Goal: Task Accomplishment & Management: Use online tool/utility

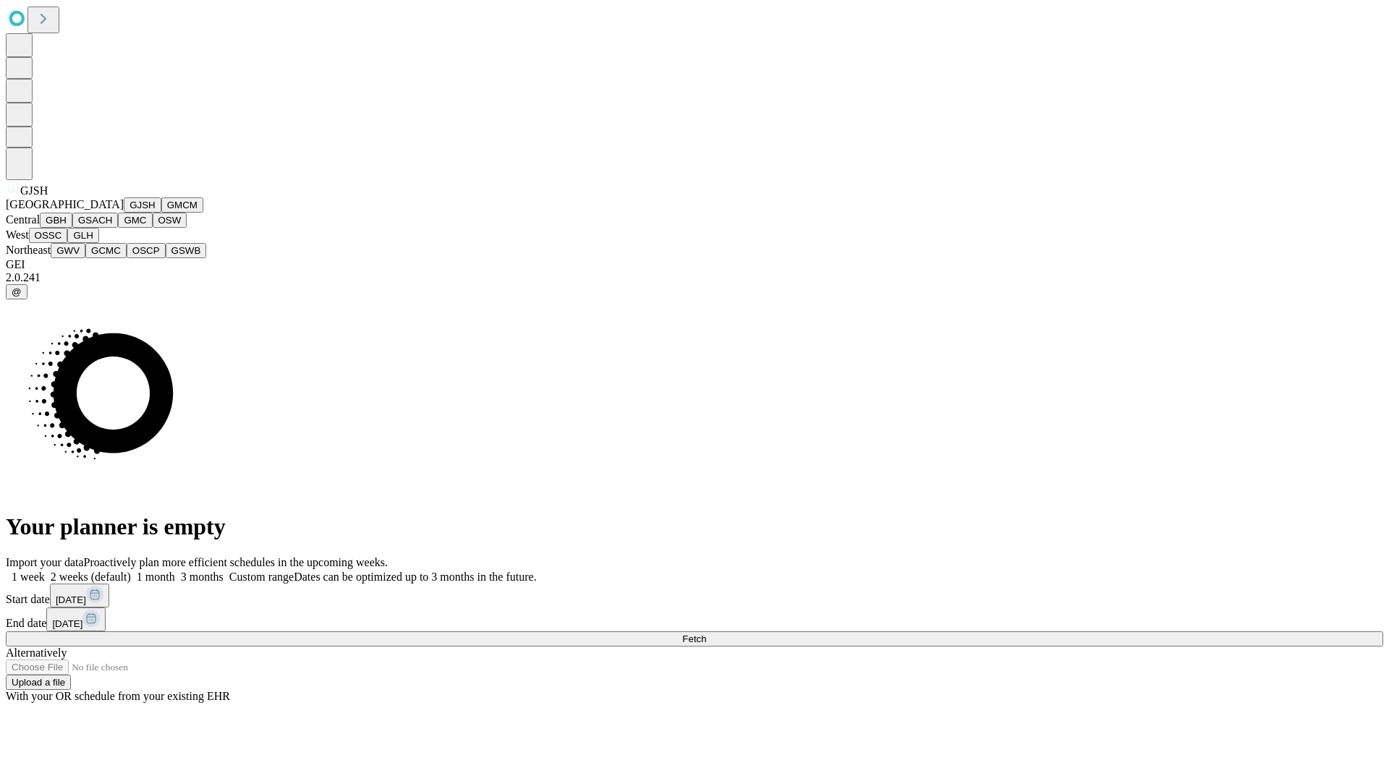
click at [124, 213] on button "GJSH" at bounding box center [143, 204] width 38 height 15
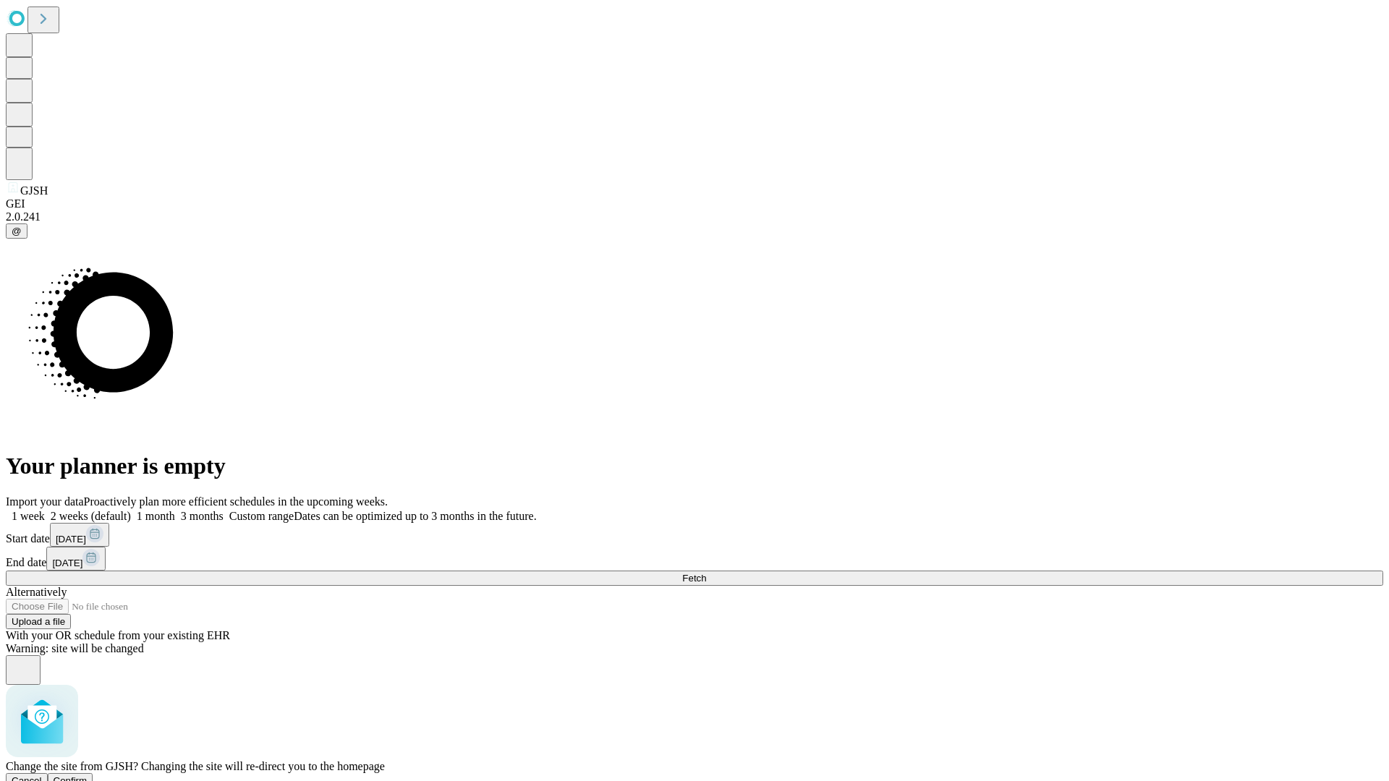
click at [88, 775] on span "Confirm" at bounding box center [71, 780] width 34 height 11
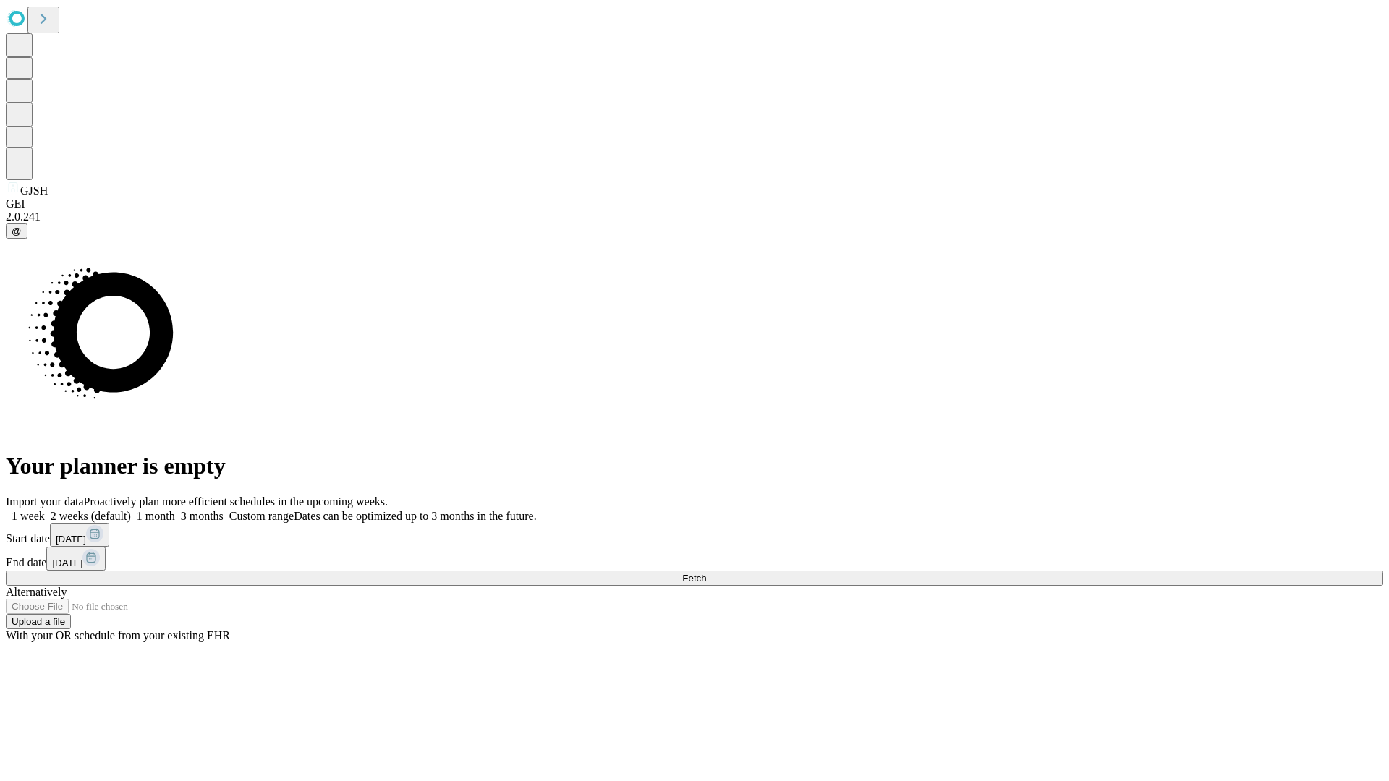
click at [45, 510] on label "1 week" at bounding box center [25, 516] width 39 height 12
click at [706, 573] on span "Fetch" at bounding box center [694, 578] width 24 height 11
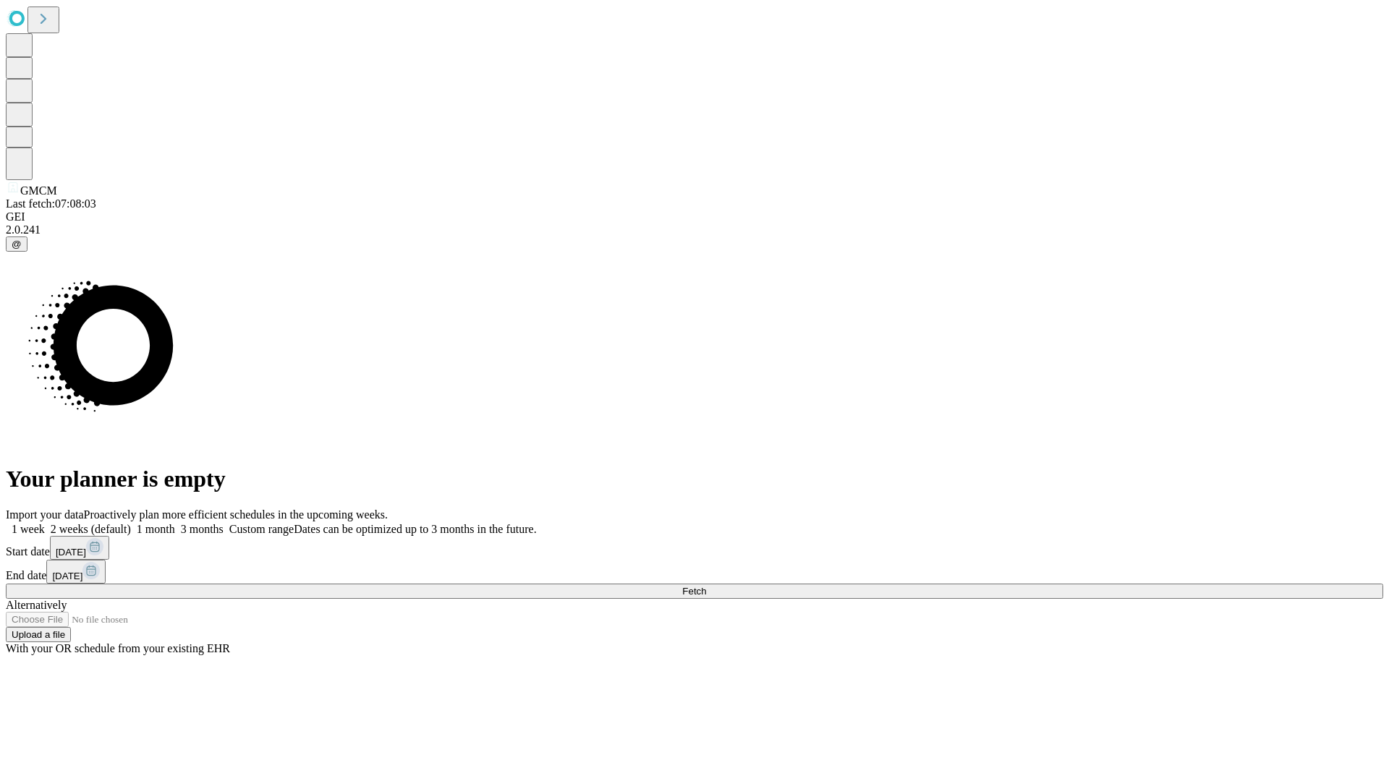
click at [45, 523] on label "1 week" at bounding box center [25, 529] width 39 height 12
click at [706, 586] on span "Fetch" at bounding box center [694, 591] width 24 height 11
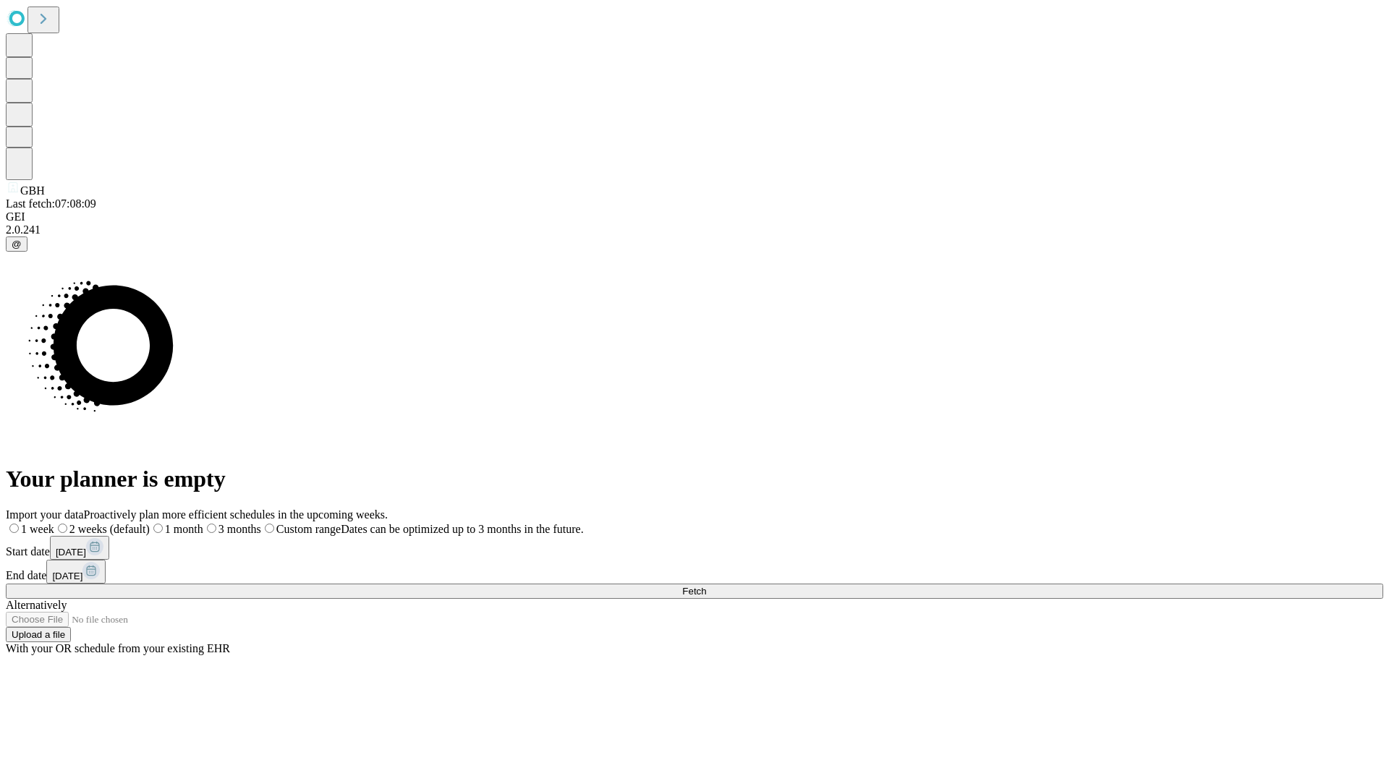
click at [54, 523] on label "1 week" at bounding box center [30, 529] width 48 height 12
click at [706, 586] on span "Fetch" at bounding box center [694, 591] width 24 height 11
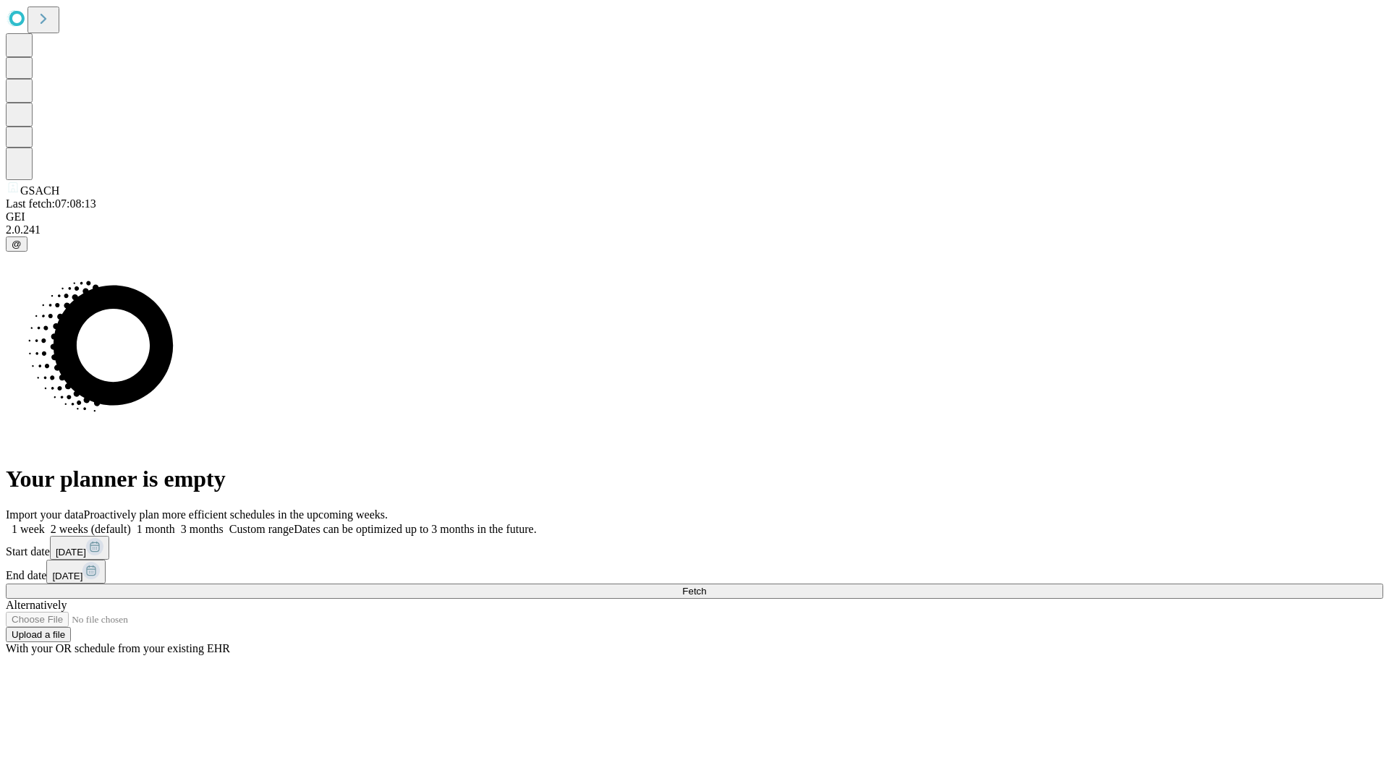
click at [45, 523] on label "1 week" at bounding box center [25, 529] width 39 height 12
click at [706, 586] on span "Fetch" at bounding box center [694, 591] width 24 height 11
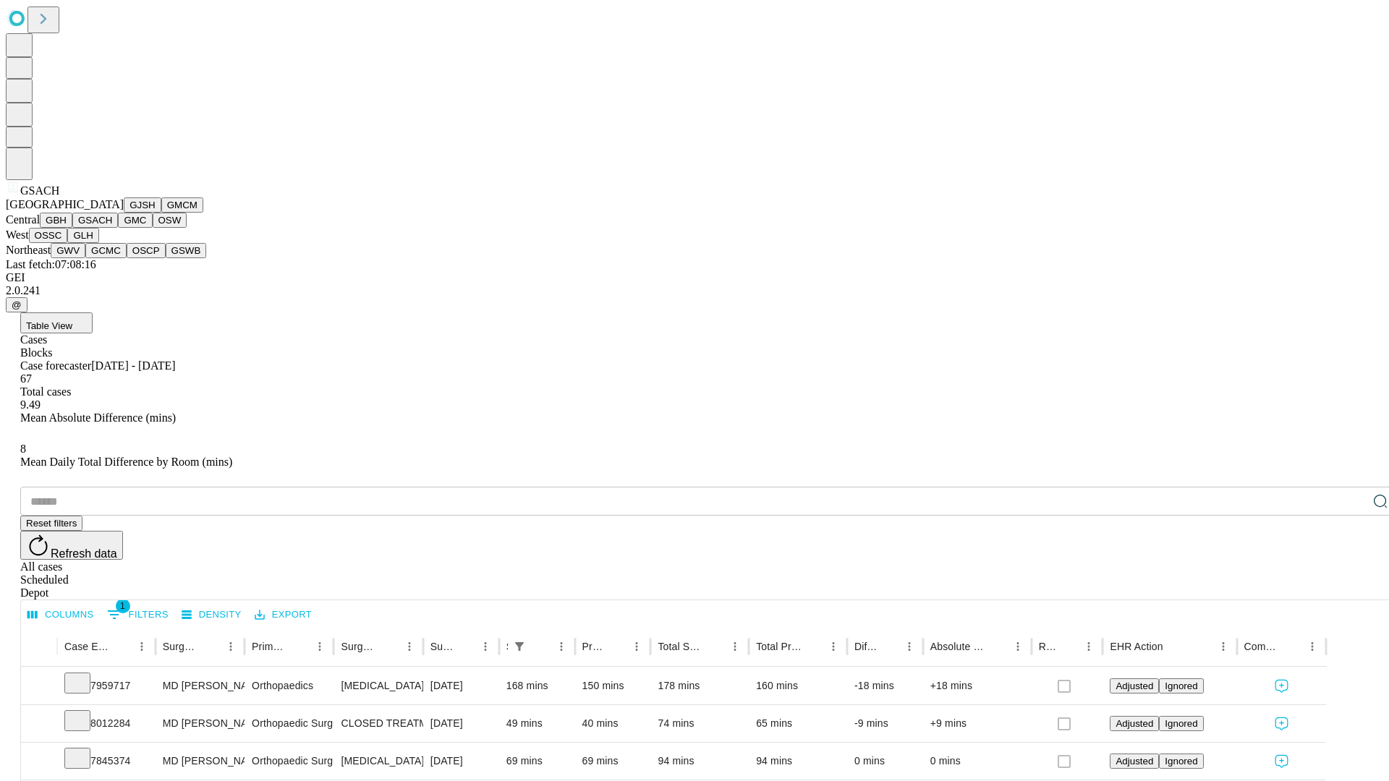
click at [118, 228] on button "GMC" at bounding box center [135, 220] width 34 height 15
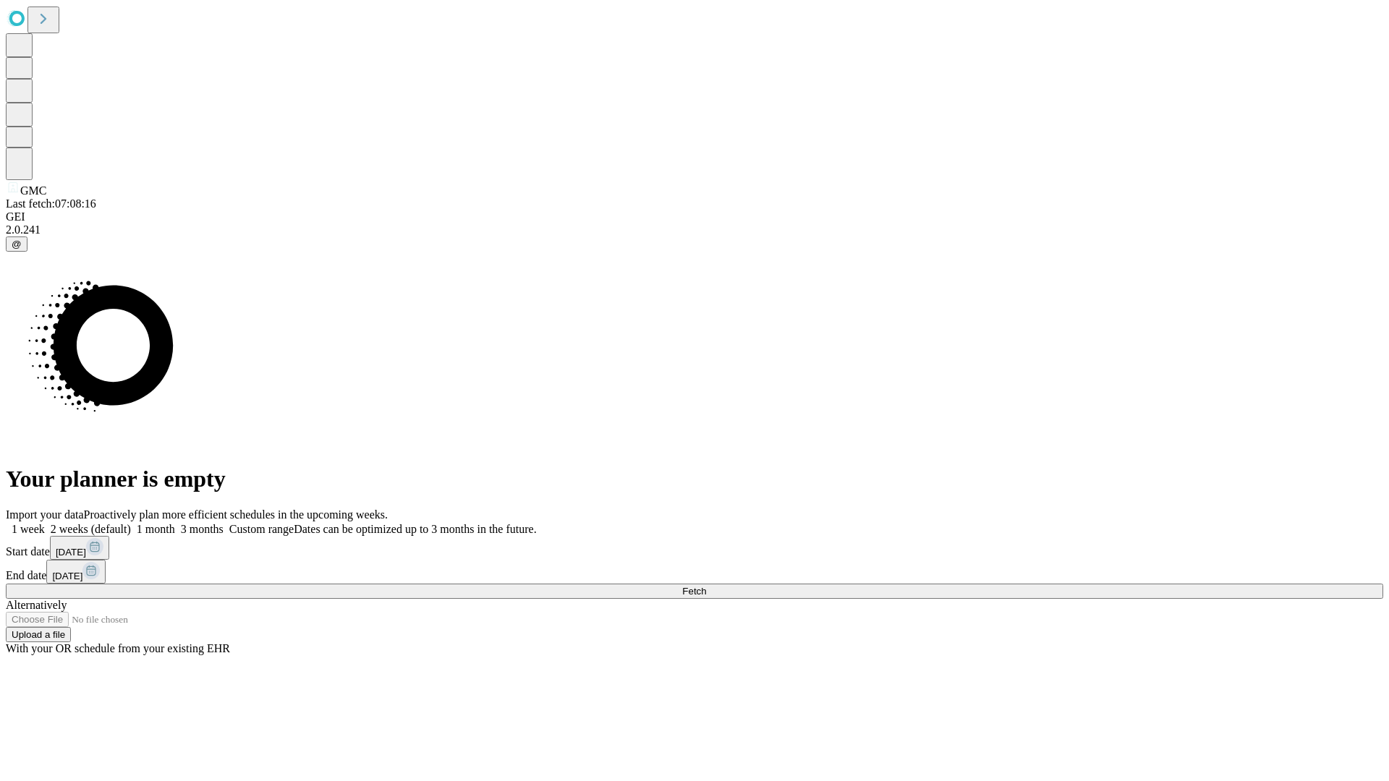
click at [45, 523] on label "1 week" at bounding box center [25, 529] width 39 height 12
click at [706, 586] on span "Fetch" at bounding box center [694, 591] width 24 height 11
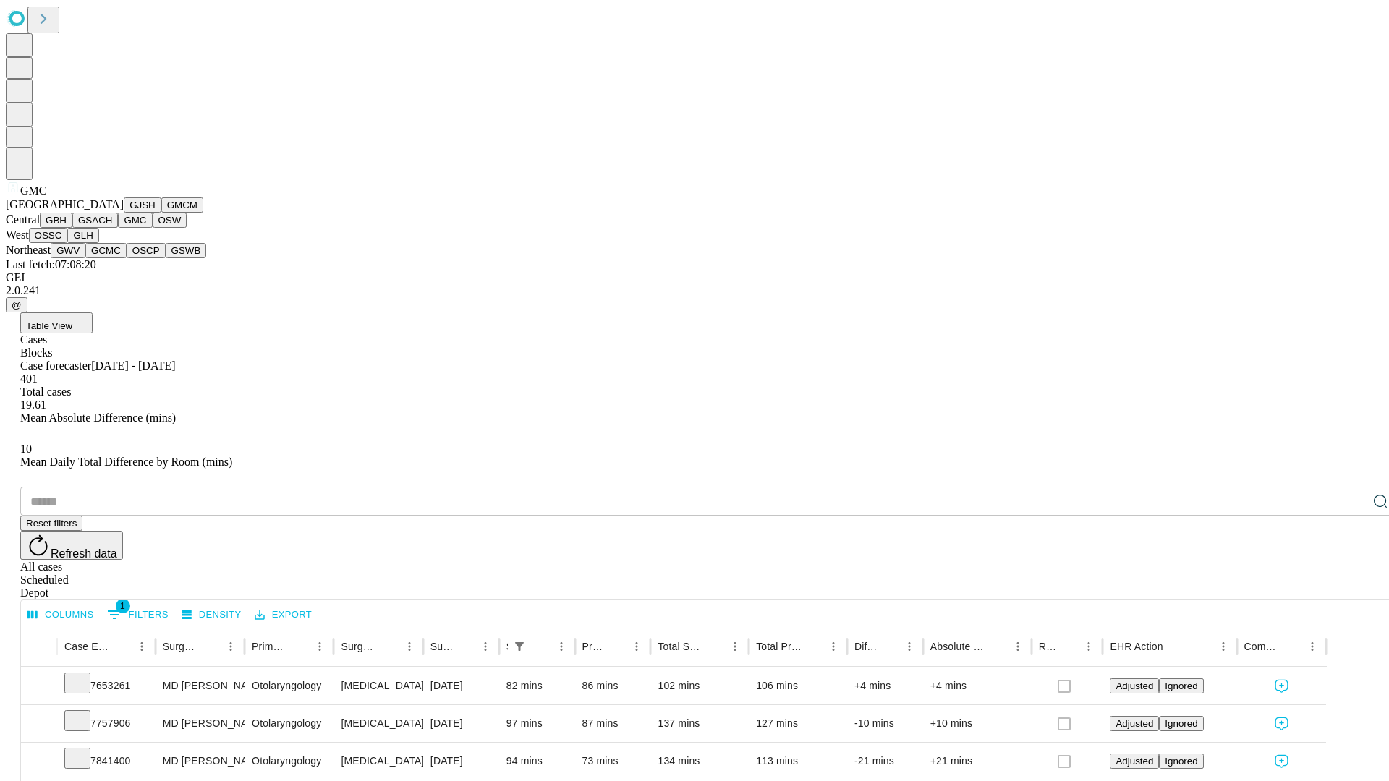
click at [153, 228] on button "OSW" at bounding box center [170, 220] width 35 height 15
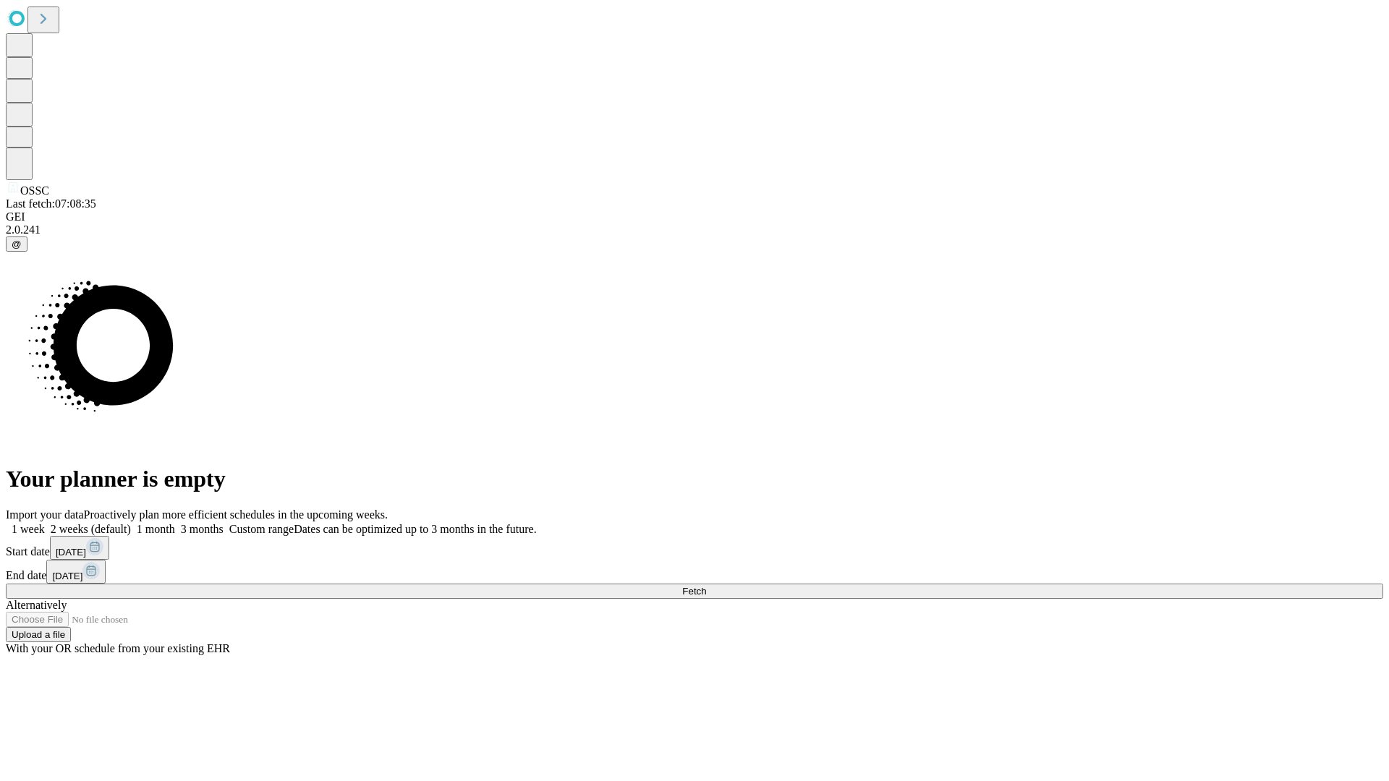
click at [45, 523] on label "1 week" at bounding box center [25, 529] width 39 height 12
click at [706, 586] on span "Fetch" at bounding box center [694, 591] width 24 height 11
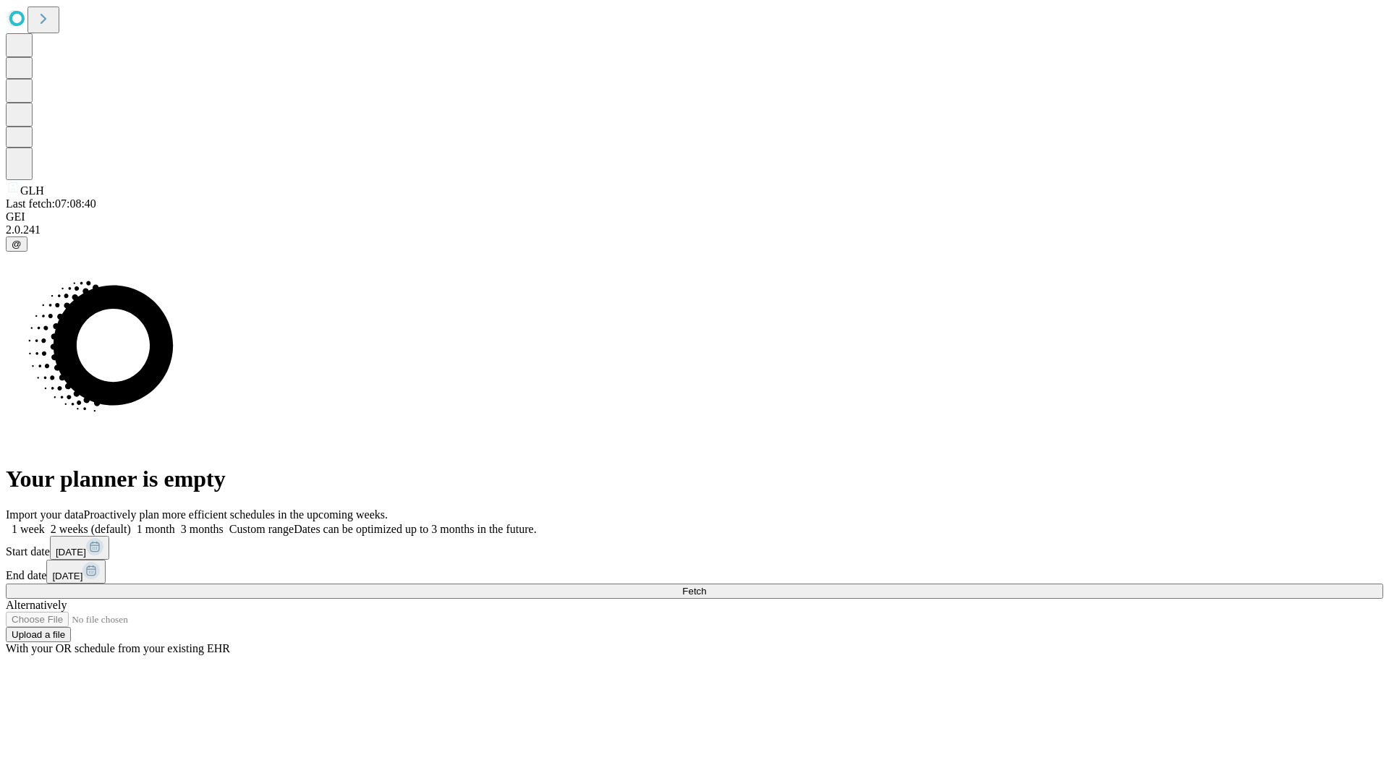
click at [45, 523] on label "1 week" at bounding box center [25, 529] width 39 height 12
click at [706, 586] on span "Fetch" at bounding box center [694, 591] width 24 height 11
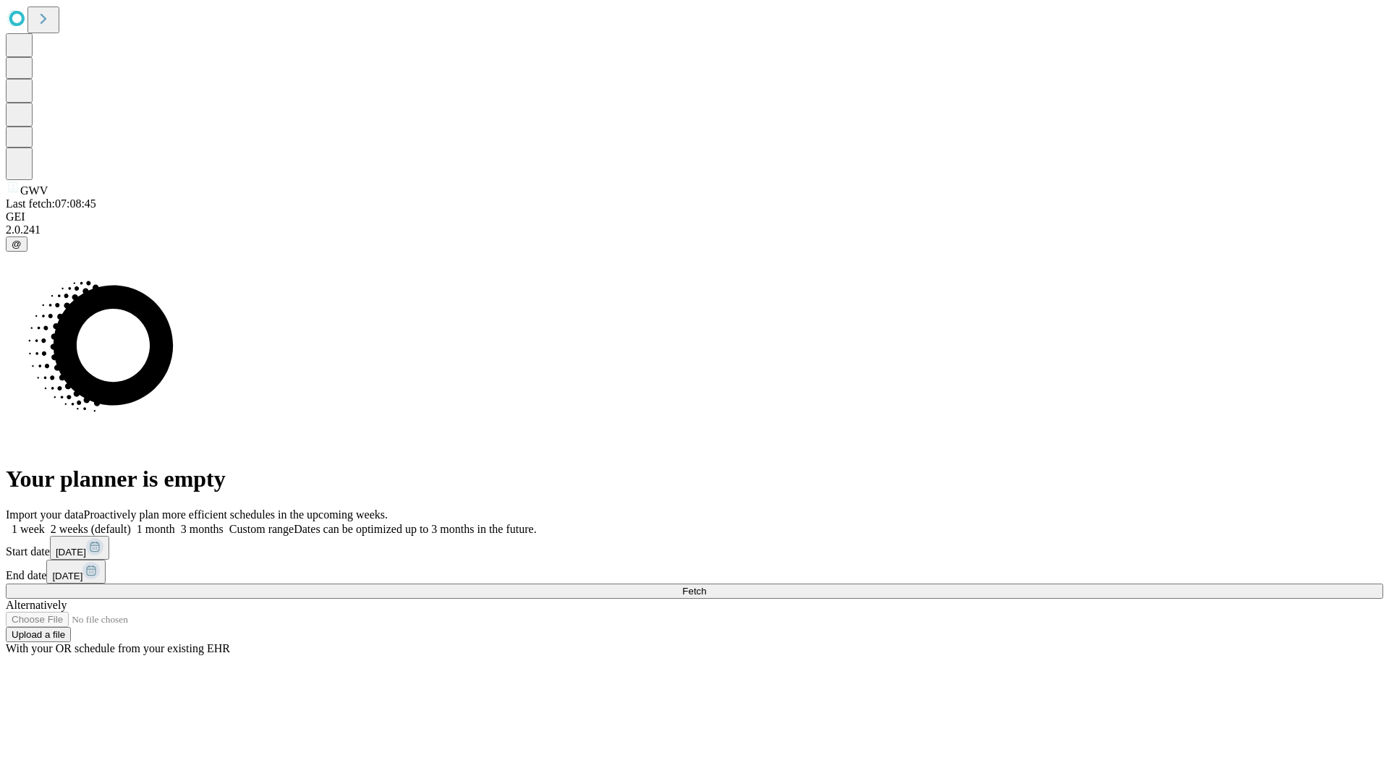
click at [45, 523] on label "1 week" at bounding box center [25, 529] width 39 height 12
click at [706, 586] on span "Fetch" at bounding box center [694, 591] width 24 height 11
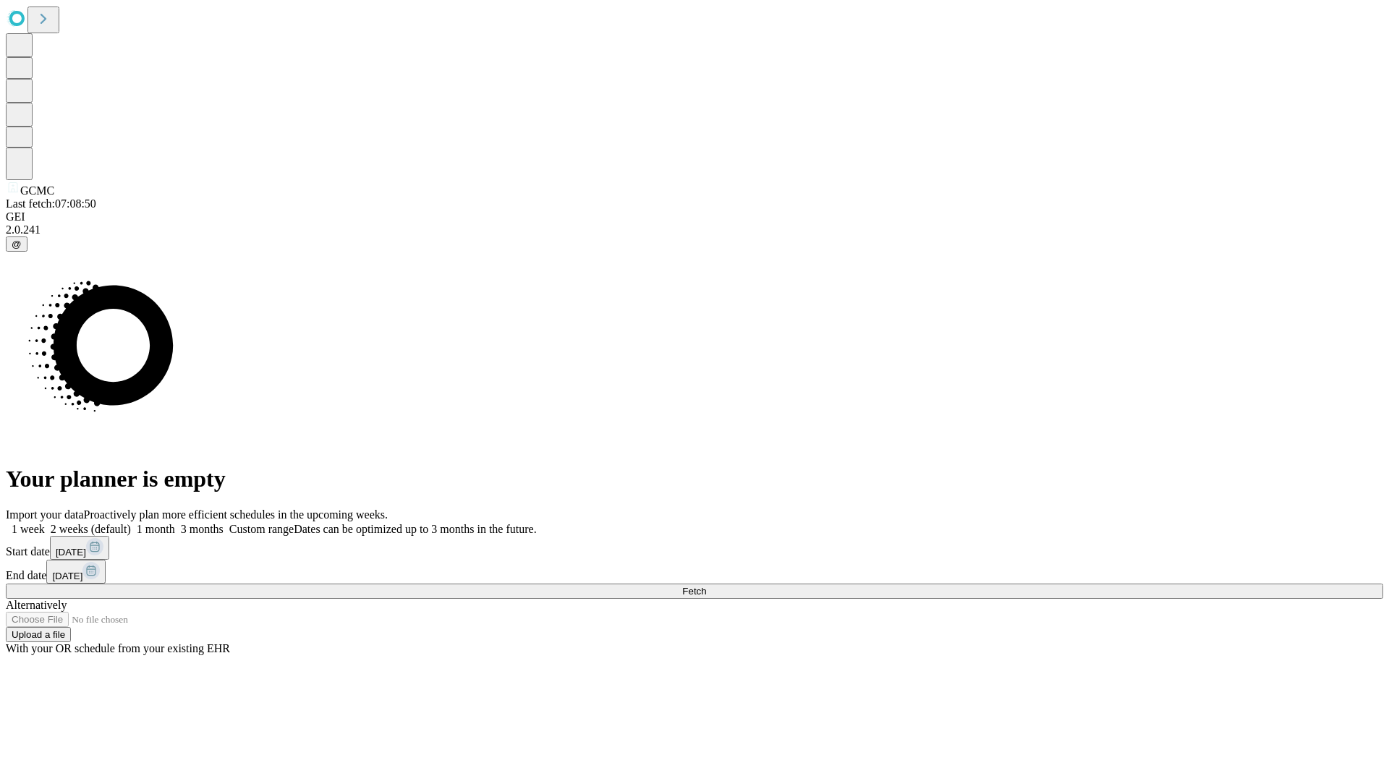
click at [45, 523] on label "1 week" at bounding box center [25, 529] width 39 height 12
click at [706, 586] on span "Fetch" at bounding box center [694, 591] width 24 height 11
